Goal: Register for event/course

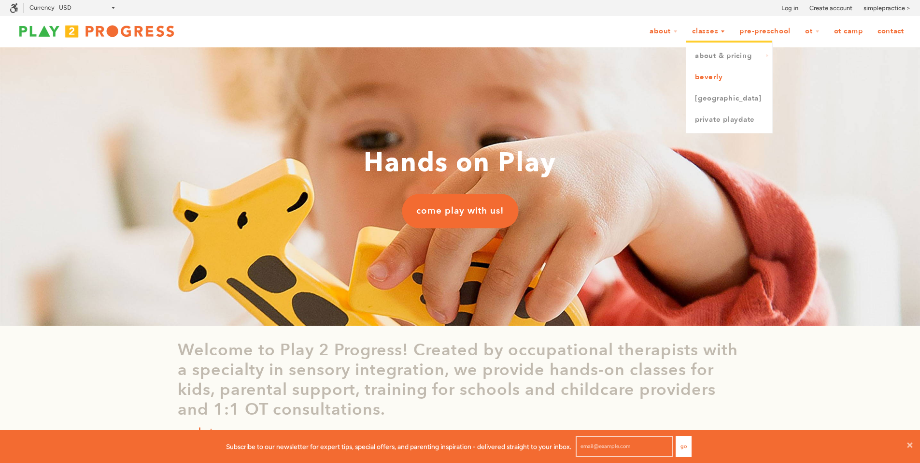
click at [712, 79] on link "Beverly" at bounding box center [729, 77] width 86 height 21
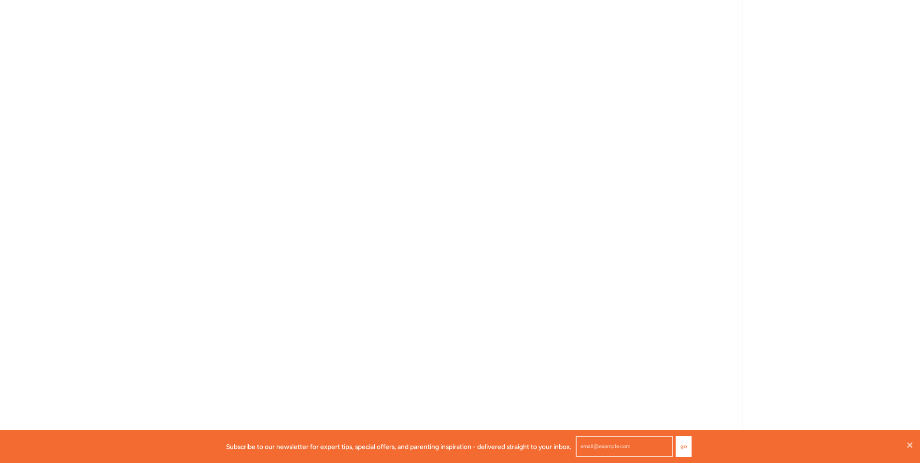
scroll to position [900, 0]
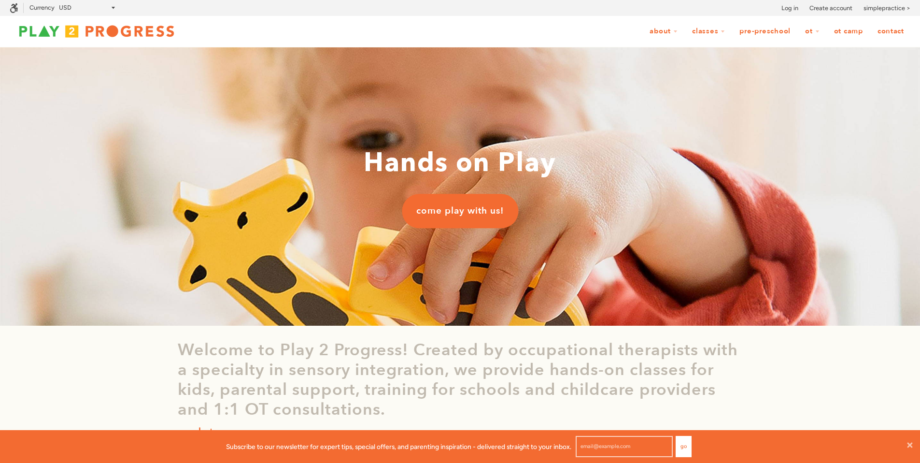
scroll to position [0, 8]
